Goal: Find specific page/section: Find specific page/section

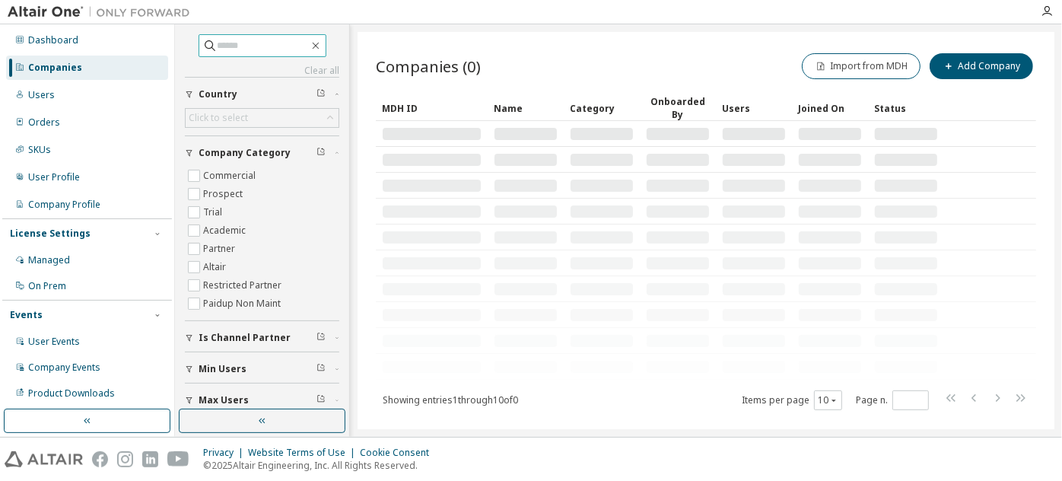
click at [256, 43] on input "text" at bounding box center [263, 45] width 91 height 15
paste input "**********"
type input "**********"
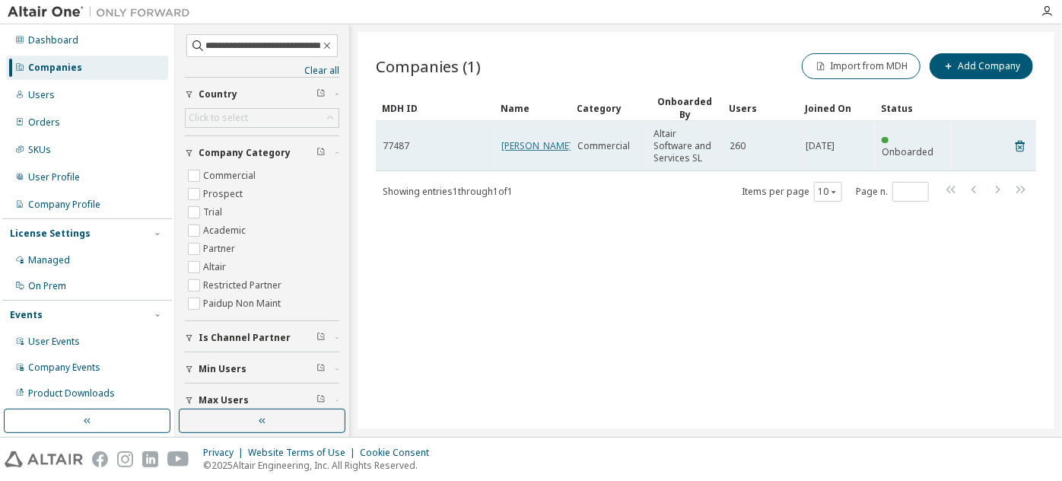
click at [518, 149] on link "[PERSON_NAME]" at bounding box center [536, 145] width 71 height 13
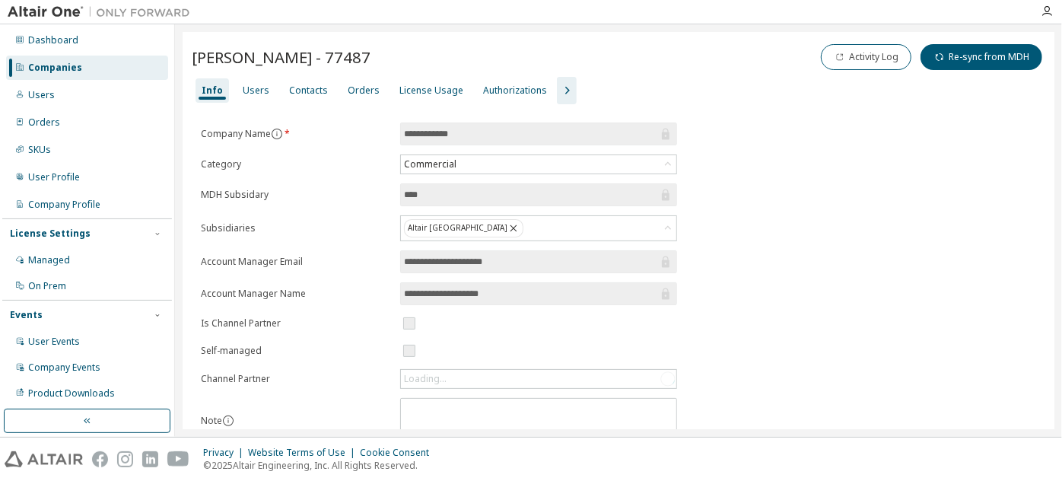
click at [558, 81] on icon "button" at bounding box center [567, 90] width 18 height 18
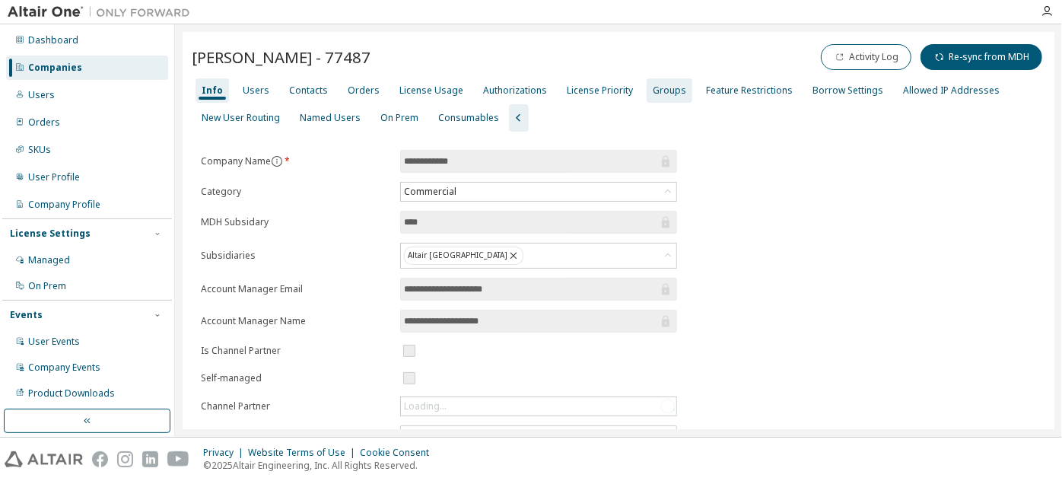
click at [659, 91] on div "Groups" at bounding box center [669, 90] width 33 height 12
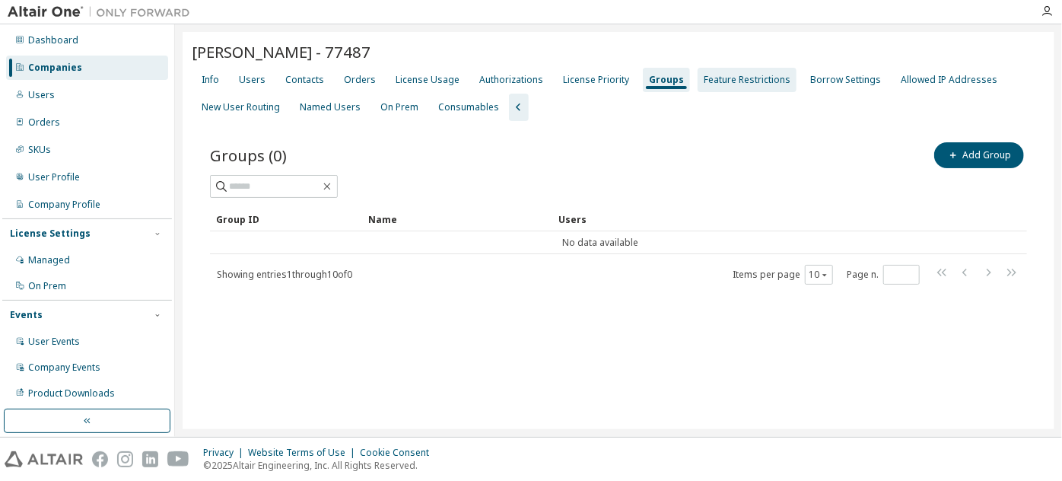
click at [730, 90] on div "Feature Restrictions" at bounding box center [747, 80] width 99 height 24
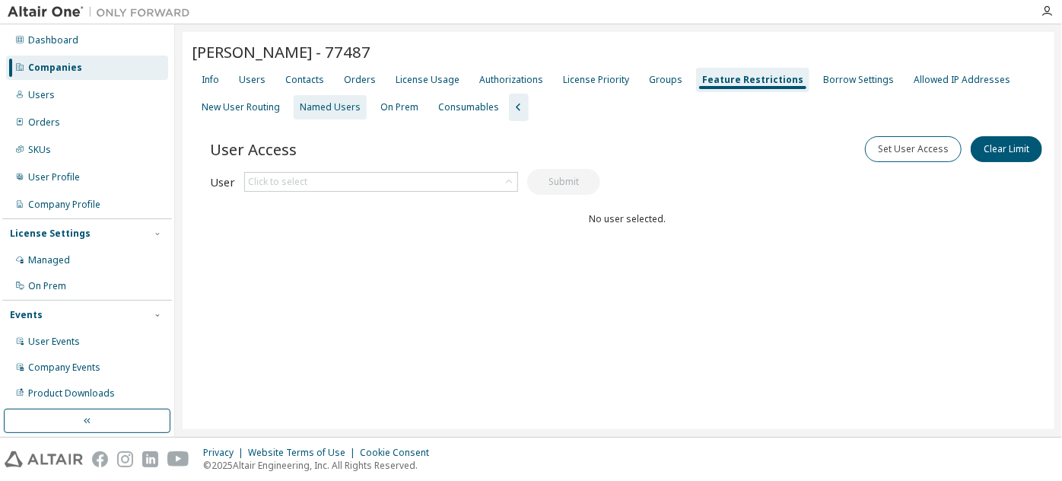
click at [342, 104] on div "Named Users" at bounding box center [330, 107] width 61 height 12
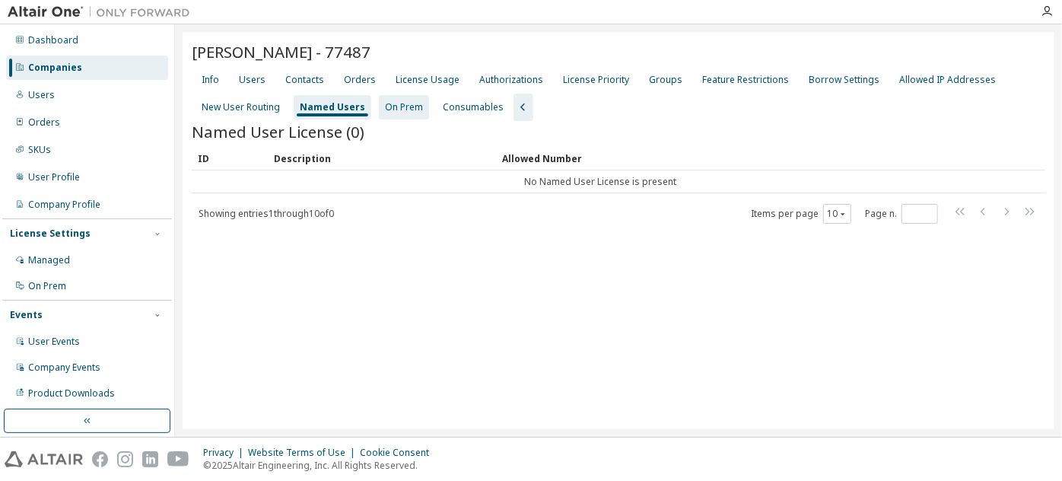
click at [397, 113] on div "On Prem" at bounding box center [404, 107] width 38 height 12
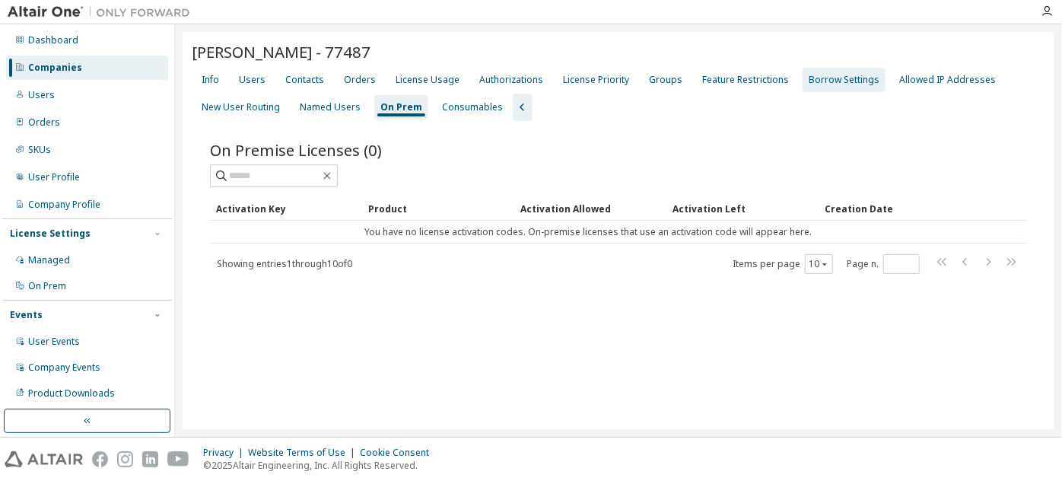
click at [828, 80] on div "Borrow Settings" at bounding box center [844, 80] width 71 height 12
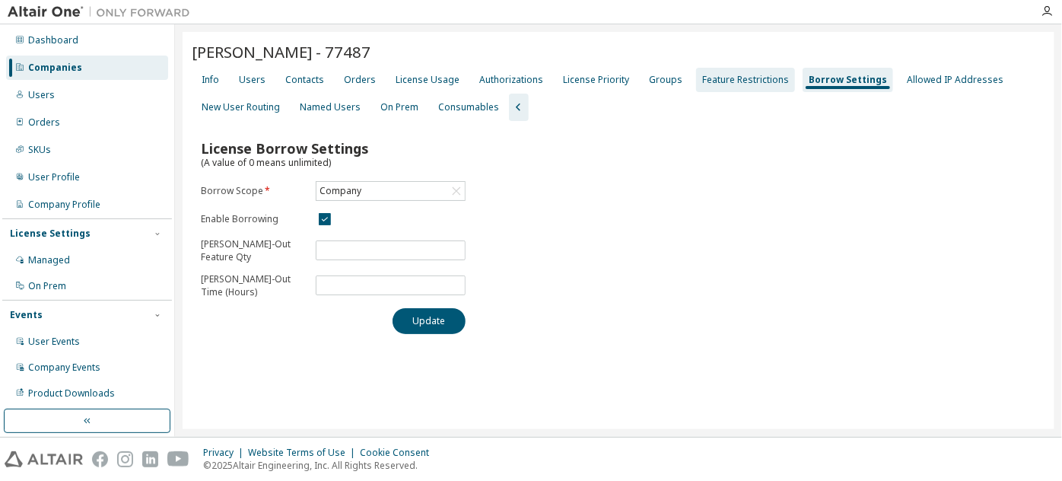
click at [715, 70] on div "Feature Restrictions" at bounding box center [745, 80] width 99 height 24
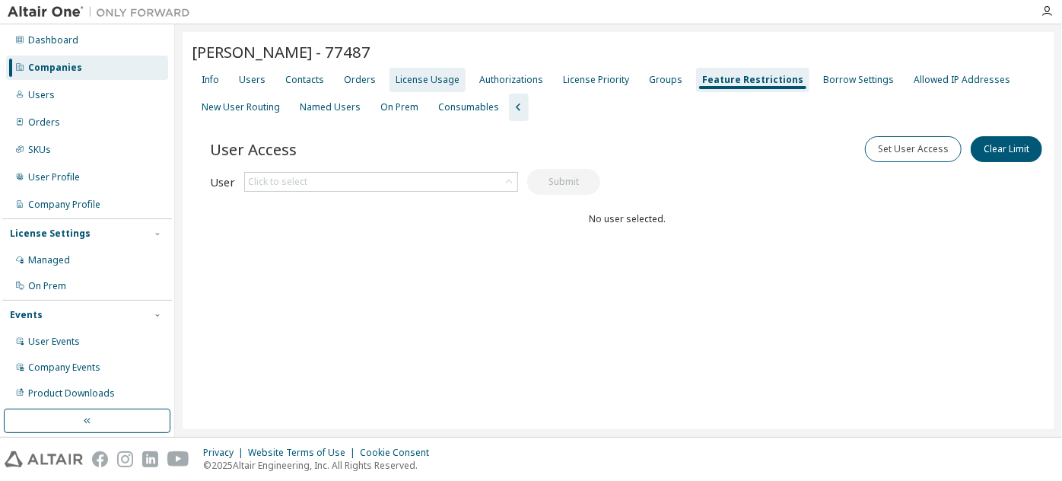
click at [409, 72] on div "License Usage" at bounding box center [428, 80] width 76 height 24
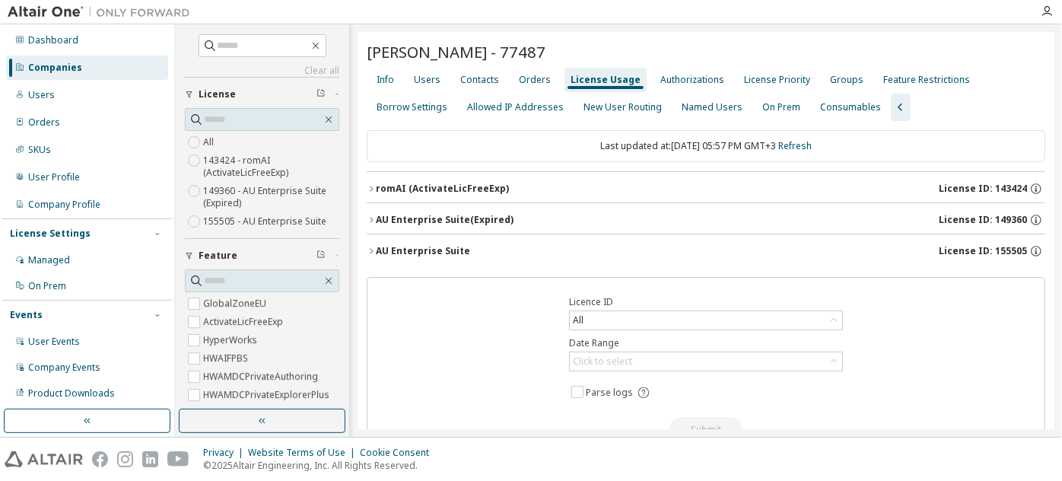
click at [396, 188] on div "romAI (ActivateLicFreeExp)" at bounding box center [442, 189] width 133 height 12
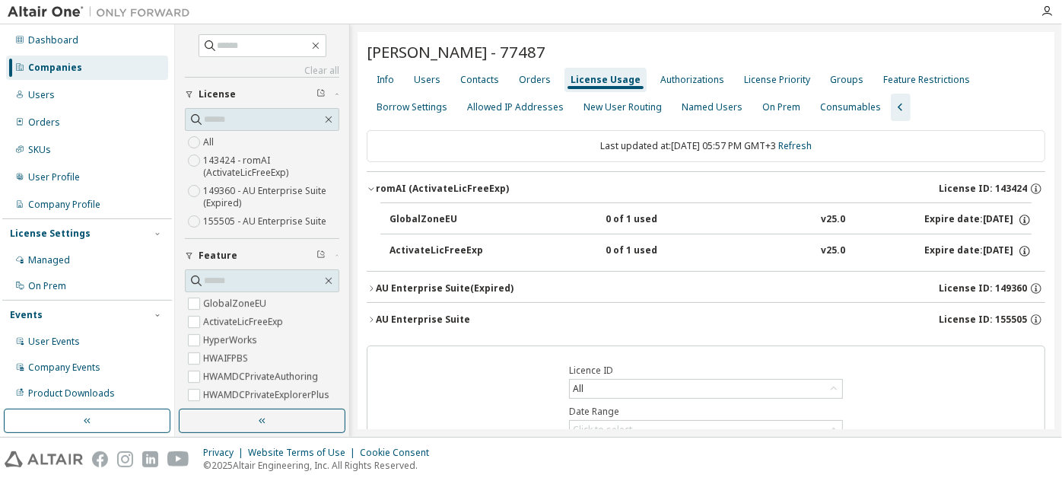
click at [396, 188] on div "romAI (ActivateLicFreeExp)" at bounding box center [442, 189] width 133 height 12
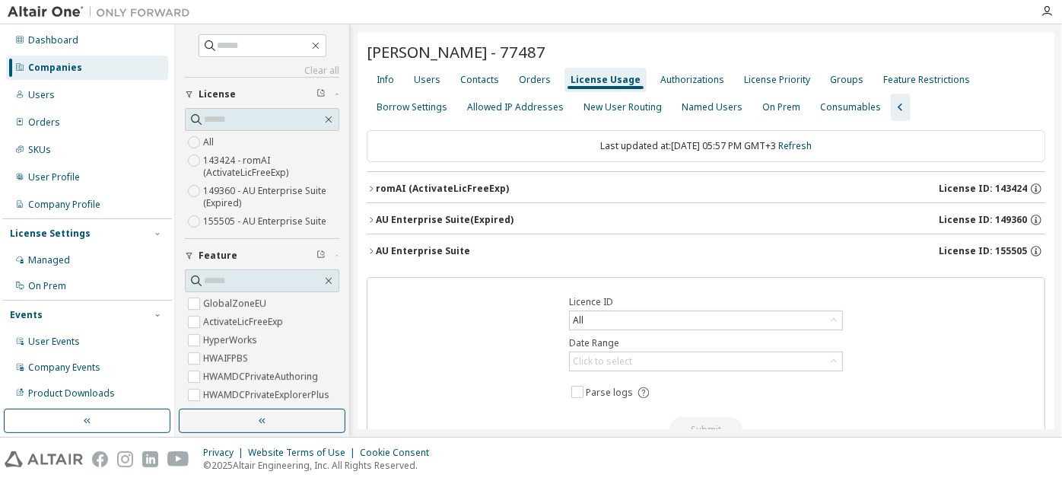
click at [405, 218] on div "AU Enterprise Suite (Expired)" at bounding box center [445, 220] width 138 height 12
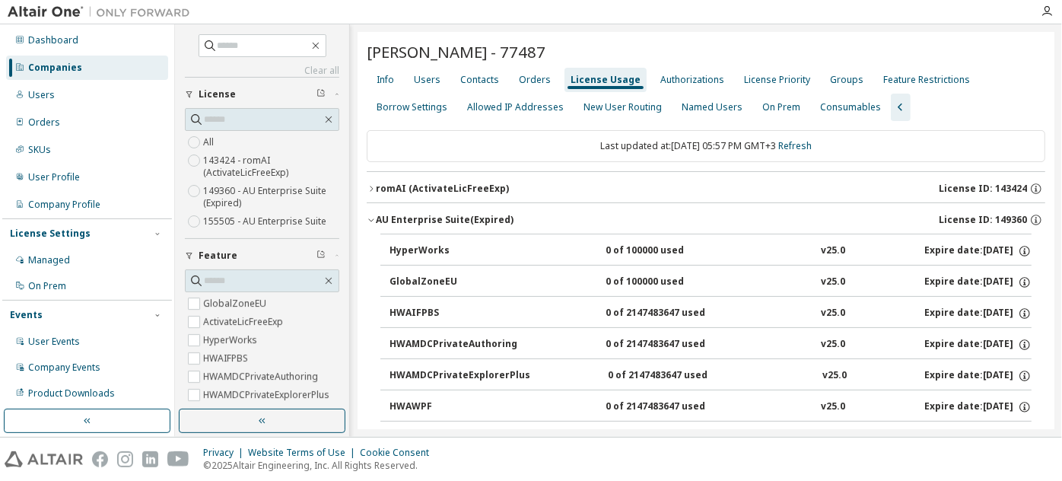
click at [405, 218] on div "AU Enterprise Suite (Expired)" at bounding box center [445, 220] width 138 height 12
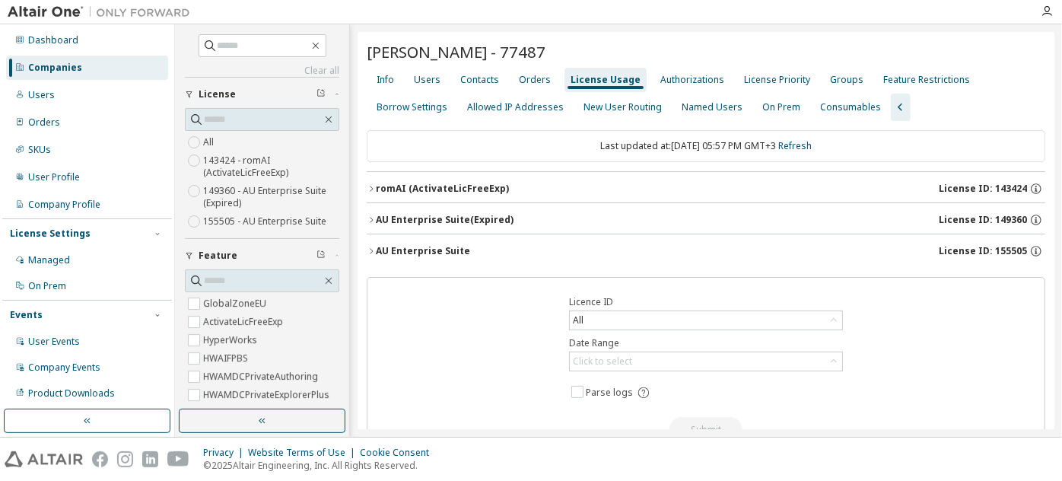
click at [414, 239] on button "AU Enterprise Suite License ID: 155505" at bounding box center [706, 250] width 679 height 33
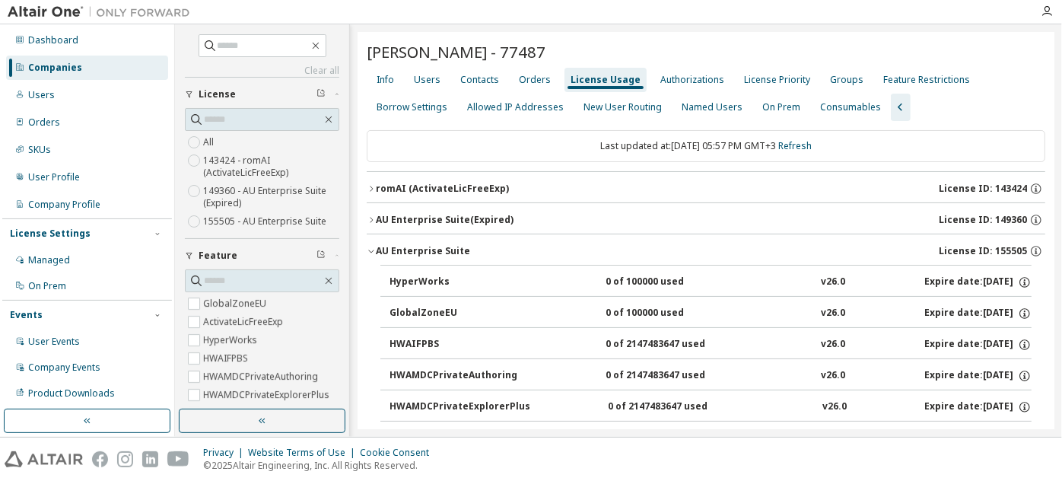
click at [414, 239] on button "AU Enterprise Suite License ID: 155505" at bounding box center [706, 250] width 679 height 33
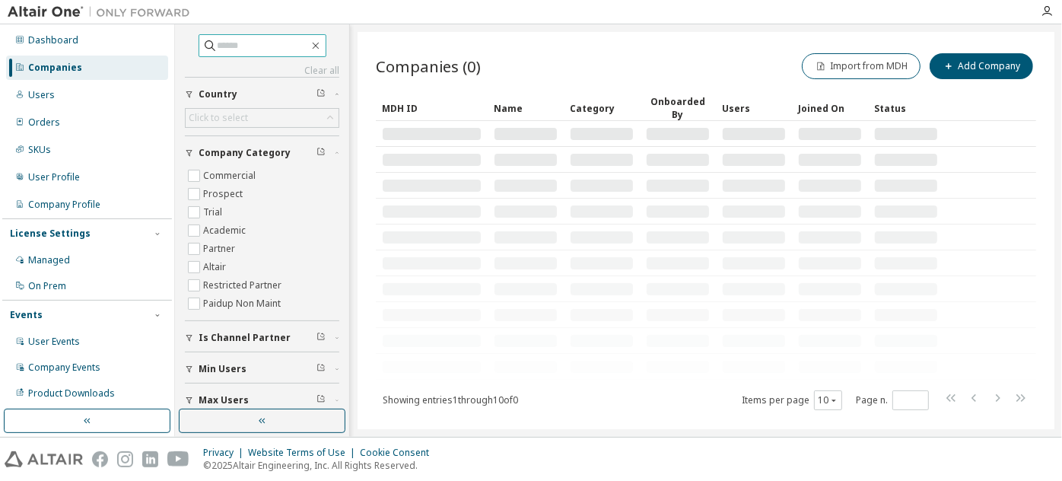
click at [281, 46] on input "text" at bounding box center [263, 45] width 91 height 15
paste input "**********"
type input "**********"
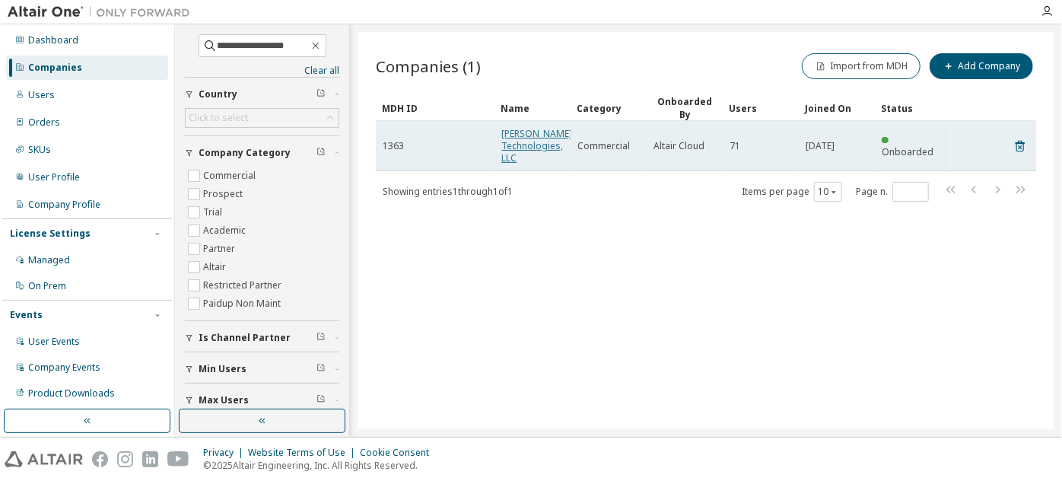
click at [529, 145] on link "Lear Technologies, LLC" at bounding box center [536, 145] width 71 height 37
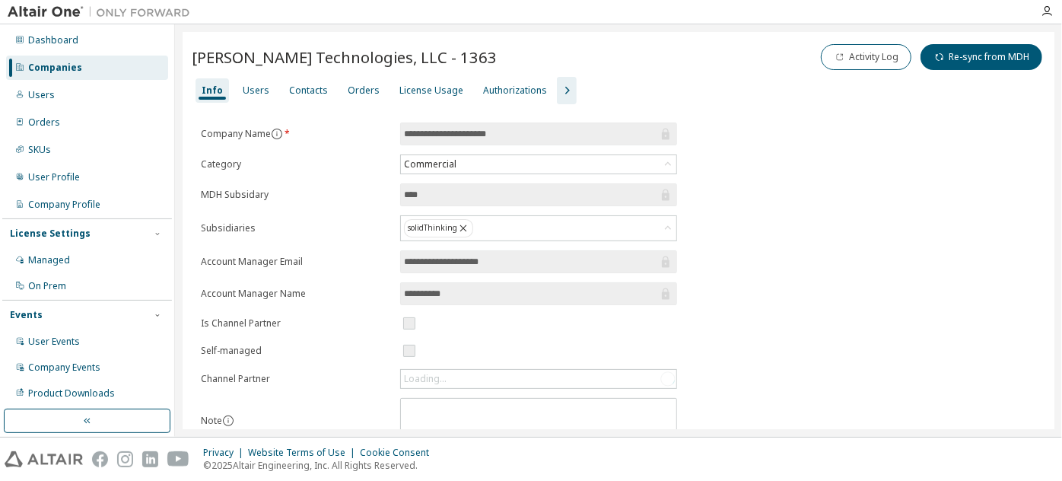
click at [565, 88] on icon "button" at bounding box center [567, 91] width 5 height 8
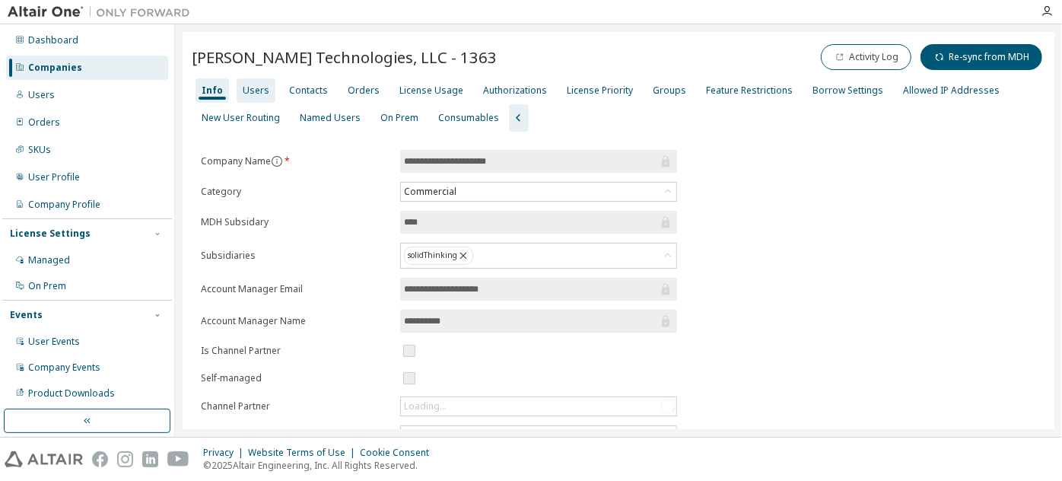
click at [252, 78] on div "Users" at bounding box center [256, 90] width 39 height 24
